Goal: Task Accomplishment & Management: Manage account settings

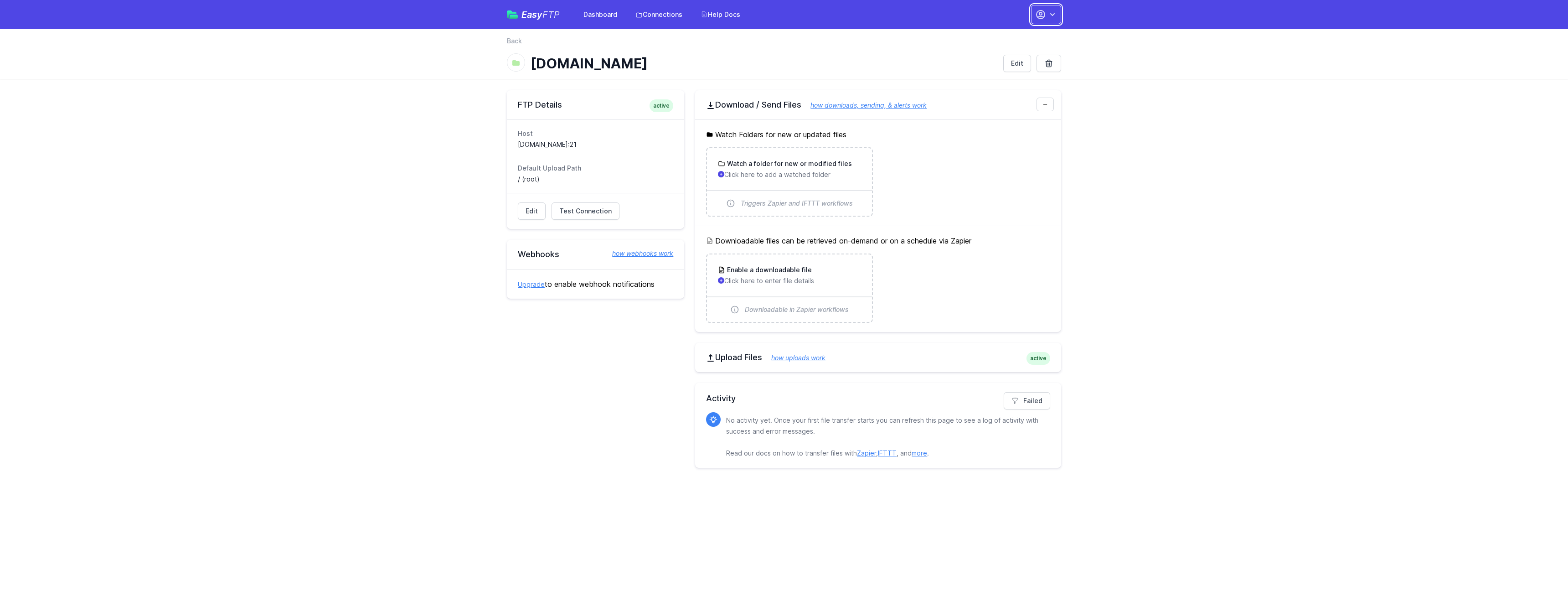
click at [1052, 11] on icon "button" at bounding box center [1052, 14] width 9 height 9
click at [1001, 36] on link "Account Settings" at bounding box center [1018, 38] width 88 height 16
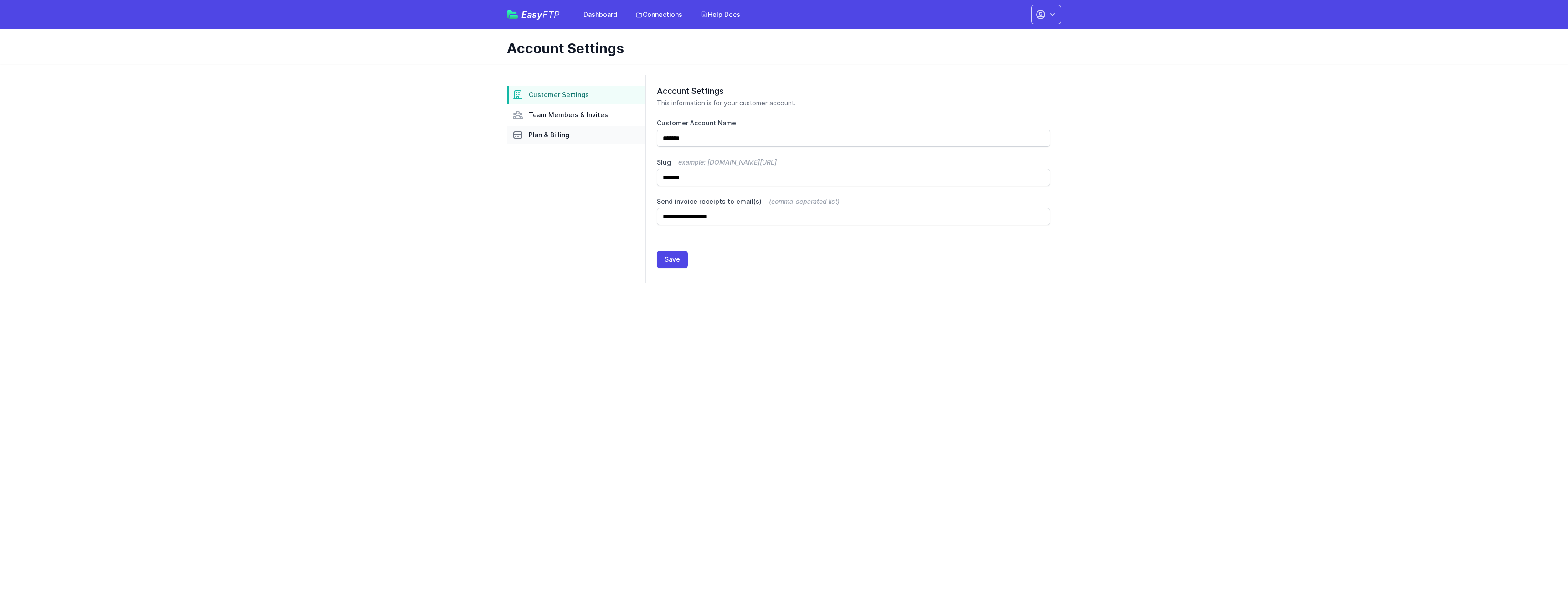
click at [579, 132] on link "Plan & Billing" at bounding box center [576, 135] width 139 height 18
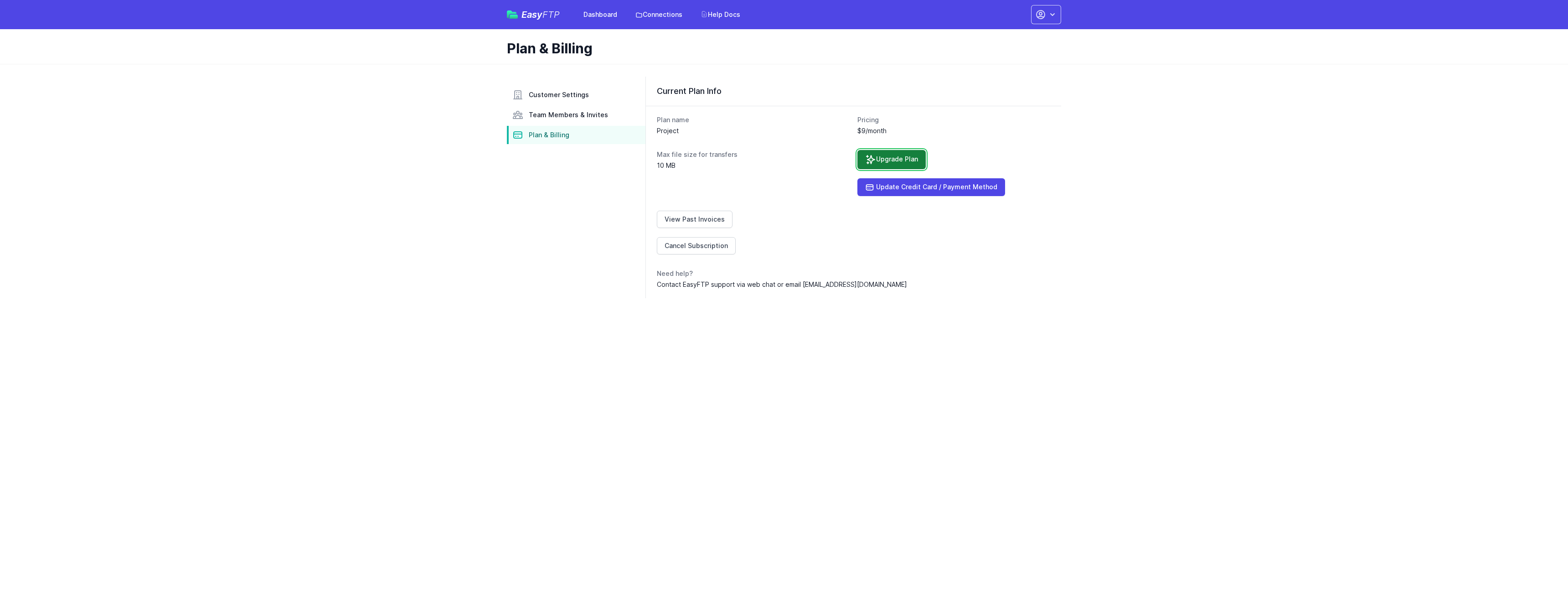
click at [895, 153] on link "Upgrade Plan" at bounding box center [892, 159] width 68 height 19
click at [696, 253] on link "Cancel Subscription" at bounding box center [696, 245] width 79 height 17
